Goal: Information Seeking & Learning: Learn about a topic

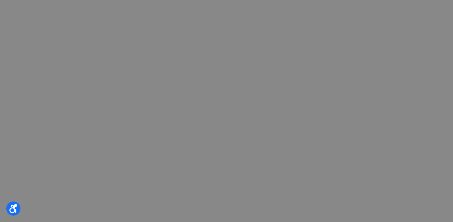
scroll to position [472, 0]
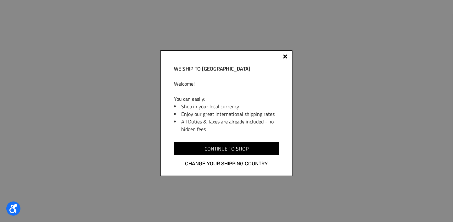
click at [287, 58] on div at bounding box center [285, 56] width 4 height 4
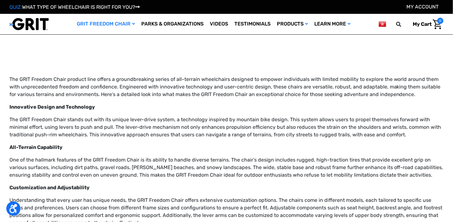
scroll to position [378, 0]
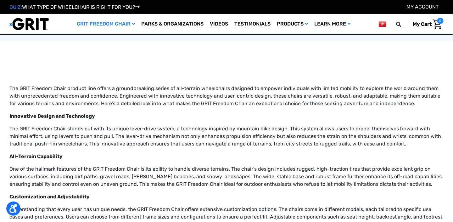
click at [162, 161] on div "Innovative Design and Technology The GRIT Freedom Chair stands out with its uni…" at bounding box center [226, 218] width 434 height 211
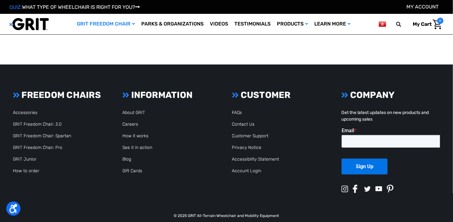
scroll to position [935, 0]
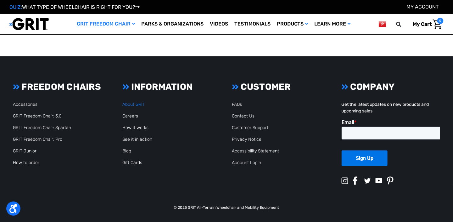
click at [133, 104] on link "About GRIT" at bounding box center [133, 104] width 23 height 5
